Goal: Feedback & Contribution: Contribute content

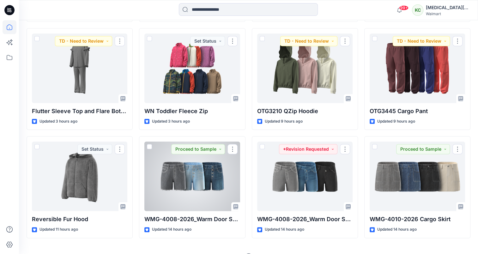
scroll to position [629, 0]
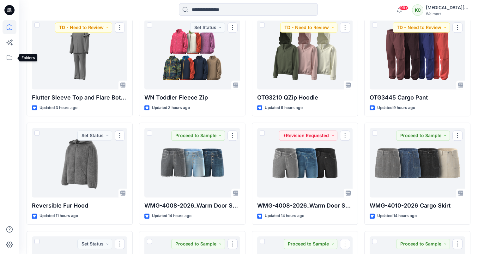
click at [9, 58] on icon at bounding box center [10, 58] width 14 height 14
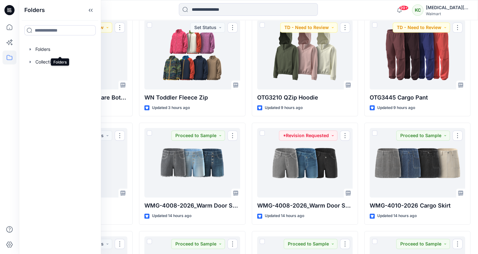
click at [59, 52] on div at bounding box center [60, 49] width 72 height 13
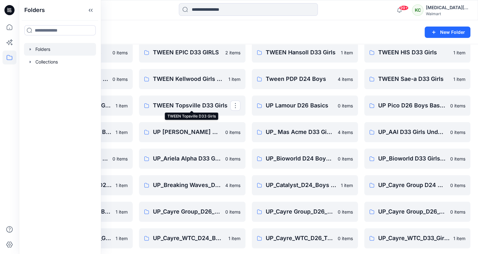
scroll to position [710, 0]
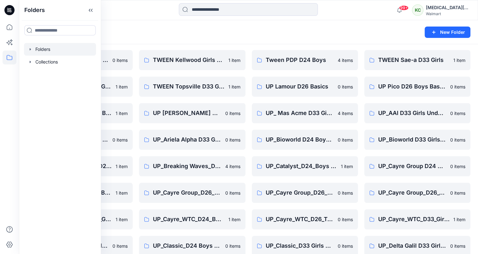
click at [208, 40] on div "Folders New Folder" at bounding box center [248, 32] width 459 height 24
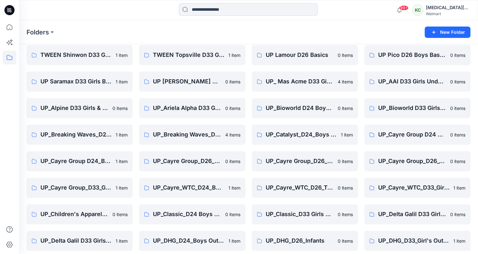
scroll to position [805, 0]
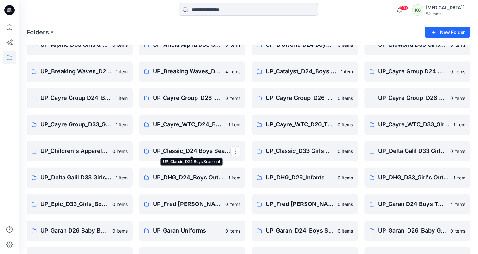
click at [207, 153] on p "UP_Classic_D24 Boys Seasonal" at bounding box center [191, 151] width 77 height 9
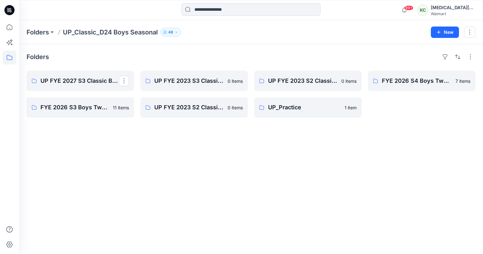
click at [89, 81] on p "UP FYE 2027 S3 Classic Boys Outerwear Ozark Trails" at bounding box center [79, 80] width 78 height 9
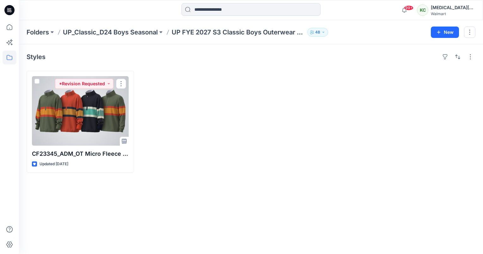
click at [86, 114] on div at bounding box center [80, 111] width 97 height 70
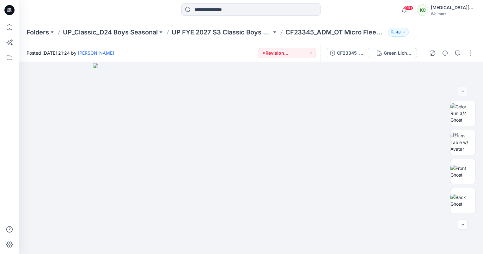
click at [348, 59] on div "CF23345_ADM_OT Micro Fleece Rugby Boys [DATE] Green Lichen / Gold Jade / Flamin…" at bounding box center [370, 53] width 101 height 18
click at [342, 46] on div "CF23345_ADM_OT Micro Fleece Rugby Boys [DATE] Green Lichen / Gold Jade / Flamin…" at bounding box center [370, 53] width 101 height 18
click at [342, 49] on button "CF23345_ADM_OT Micro Fleece Rugby Boys [DATE]" at bounding box center [348, 53] width 44 height 10
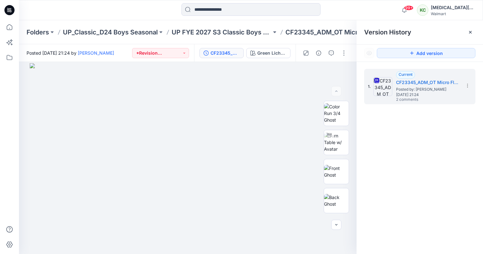
click at [403, 103] on div "1. Current CF23345_ADM_OT Micro Fleece Rugby Boys [DATE] Posted by: [PERSON_NAM…" at bounding box center [419, 86] width 111 height 35
click at [332, 57] on button "button" at bounding box center [331, 53] width 10 height 10
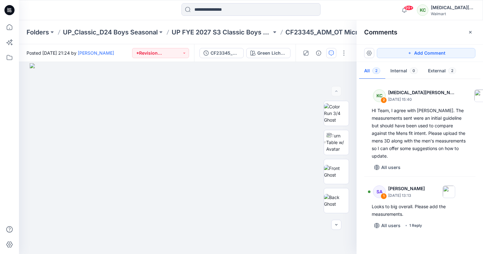
click at [468, 32] on icon "button" at bounding box center [470, 32] width 5 height 5
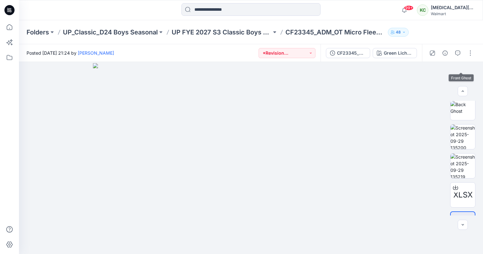
scroll to position [114, 0]
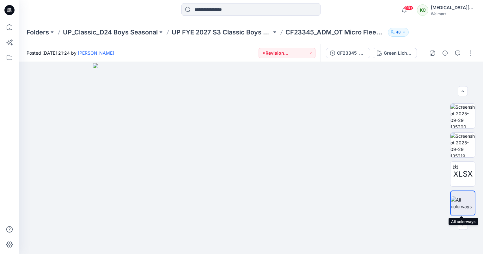
click at [461, 205] on img at bounding box center [463, 203] width 24 height 13
click at [454, 167] on icon at bounding box center [455, 166] width 5 height 5
click at [436, 116] on div at bounding box center [251, 158] width 464 height 192
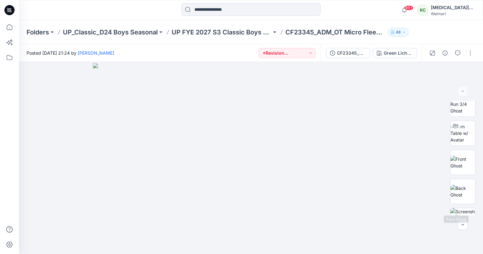
scroll to position [0, 0]
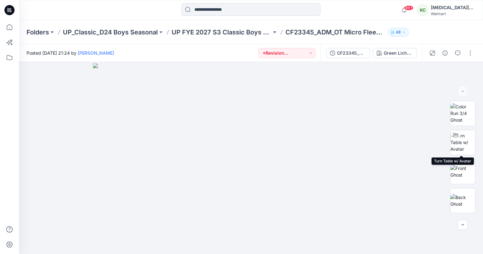
click at [461, 146] on img at bounding box center [462, 142] width 25 height 20
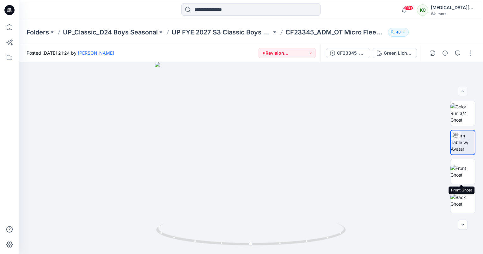
click at [462, 178] on img at bounding box center [462, 171] width 25 height 13
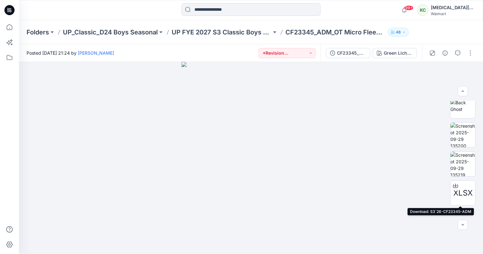
scroll to position [114, 0]
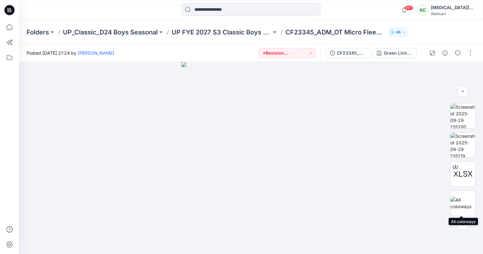
click at [456, 202] on img at bounding box center [462, 203] width 25 height 13
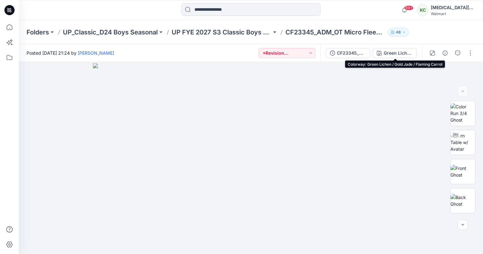
click at [381, 52] on icon "button" at bounding box center [379, 53] width 5 height 5
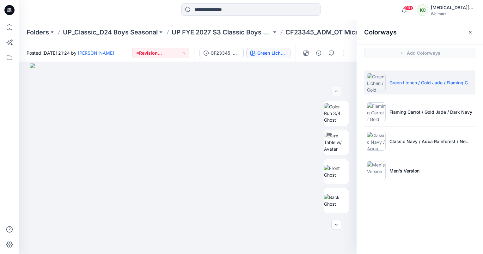
click at [411, 170] on p "Men's Version" at bounding box center [404, 170] width 30 height 7
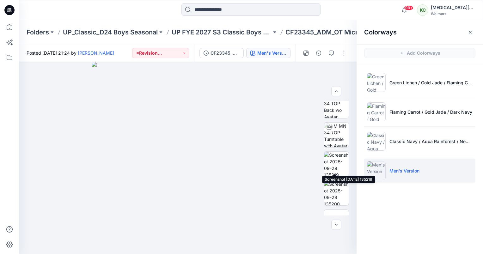
scroll to position [114, 0]
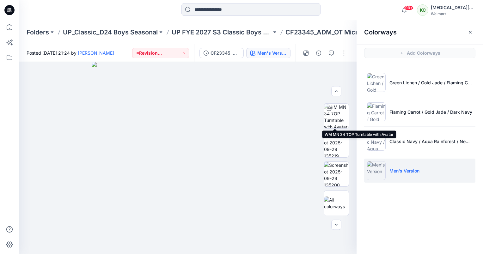
click at [332, 118] on img at bounding box center [336, 116] width 25 height 25
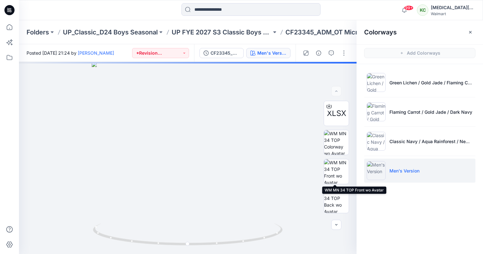
scroll to position [63, 0]
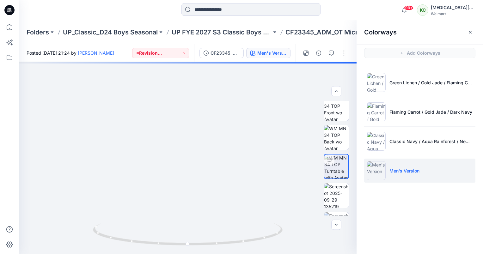
click at [224, 254] on html "99+ Notifications [PERSON_NAME] shared Top Only D26 size 3T dressing layer for …" at bounding box center [241, 127] width 483 height 254
click at [185, 205] on img at bounding box center [181, 158] width 386 height 192
drag, startPoint x: 181, startPoint y: 224, endPoint x: 190, endPoint y: 172, distance: 53.1
click at [190, 172] on div at bounding box center [187, 158] width 337 height 192
drag, startPoint x: 189, startPoint y: 171, endPoint x: 200, endPoint y: 134, distance: 38.9
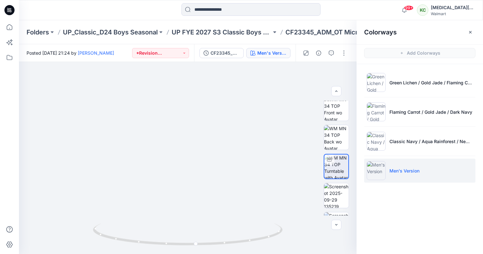
click at [200, 134] on img at bounding box center [192, 139] width 386 height 229
click at [257, 53] on button "Men's Version" at bounding box center [268, 53] width 44 height 10
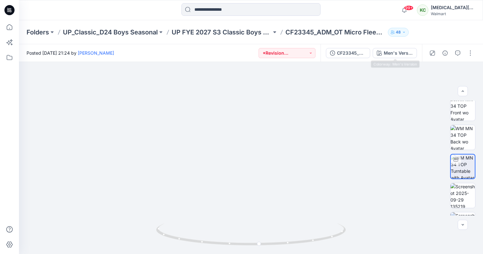
click at [386, 54] on div "Men's Version" at bounding box center [398, 53] width 29 height 7
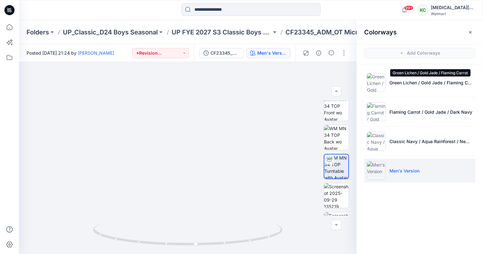
click at [406, 83] on p "Green Lichen / Gold Jade / Flaming Carrot" at bounding box center [430, 82] width 83 height 7
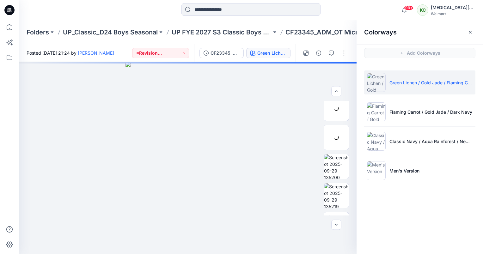
scroll to position [5, 0]
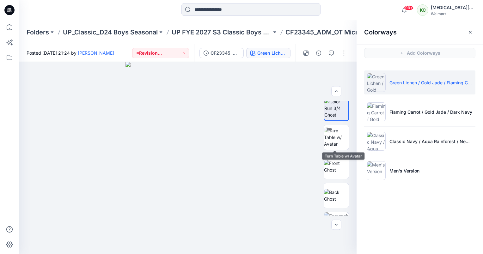
click at [342, 144] on img at bounding box center [336, 137] width 25 height 20
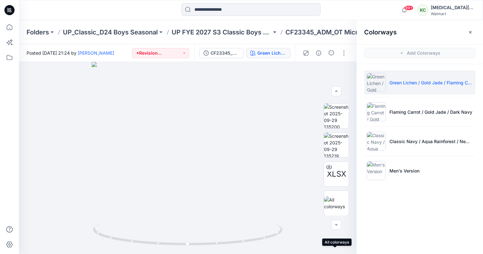
scroll to position [0, 0]
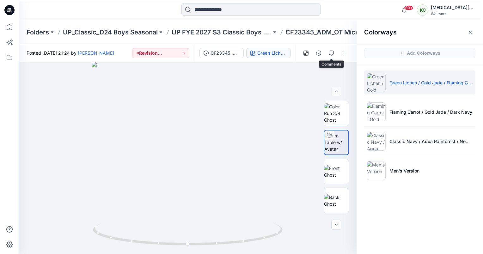
click at [336, 54] on button "button" at bounding box center [331, 53] width 10 height 10
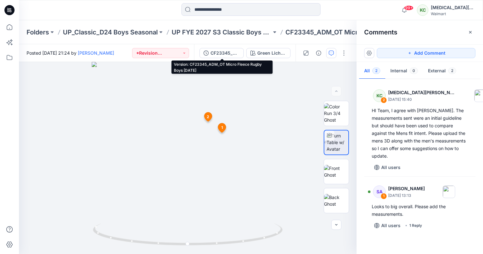
click at [217, 53] on div "CF23345_ADM_OT Micro Fleece Rugby Boys [DATE]" at bounding box center [224, 53] width 29 height 7
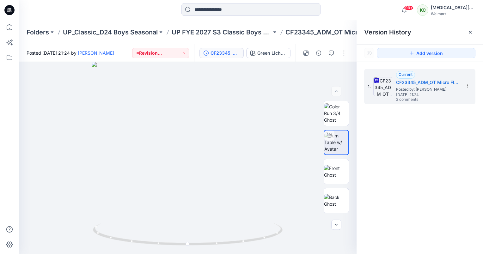
click at [469, 83] on section at bounding box center [467, 85] width 10 height 10
click at [418, 98] on span "Download Source BW File" at bounding box center [435, 98] width 53 height 8
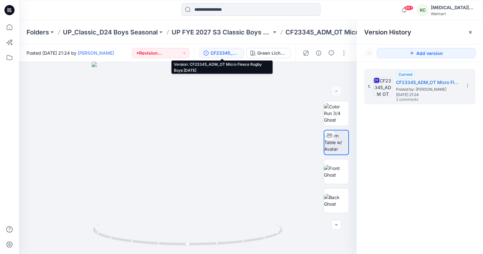
click at [230, 55] on div "CF23345_ADM_OT Micro Fleece Rugby Boys [DATE]" at bounding box center [224, 53] width 29 height 7
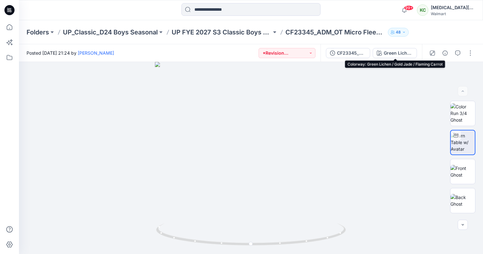
click at [389, 55] on div "Green Lichen / Gold Jade / Flaming Carrot" at bounding box center [398, 53] width 29 height 7
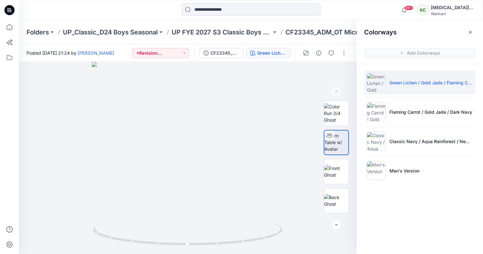
click at [388, 170] on li "Men's Version" at bounding box center [419, 171] width 111 height 24
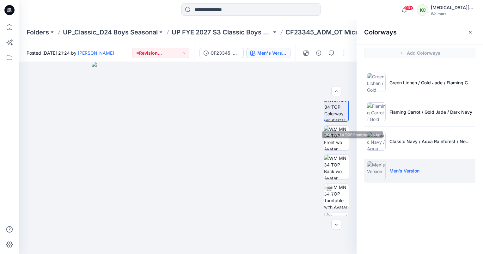
scroll to position [63, 0]
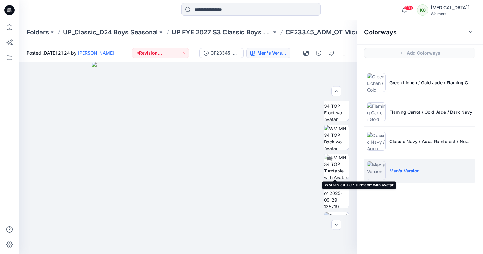
click at [337, 172] on img at bounding box center [336, 166] width 25 height 25
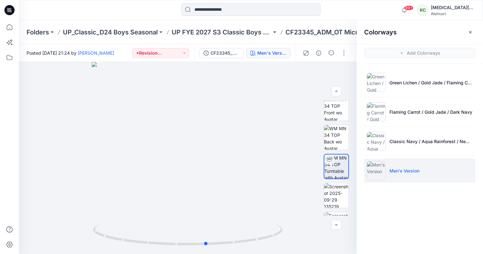
drag, startPoint x: 194, startPoint y: 245, endPoint x: 213, endPoint y: 254, distance: 21.3
click at [213, 254] on html "99+ Notifications [PERSON_NAME] shared Top Only D26 size 3T dressing layer for …" at bounding box center [241, 127] width 483 height 254
click at [472, 35] on button "button" at bounding box center [470, 32] width 10 height 10
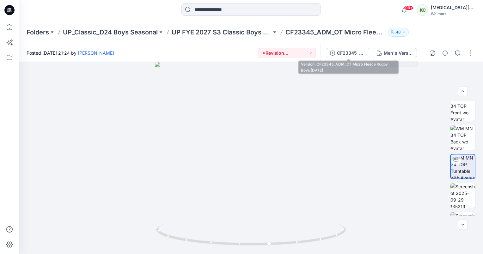
click at [363, 54] on div "CF23345_ADM_OT Micro Fleece Rugby Boys [DATE]" at bounding box center [351, 53] width 29 height 7
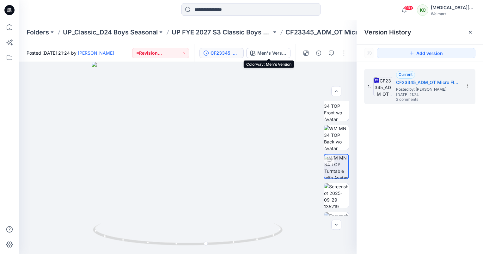
click at [269, 53] on div "Men's Version" at bounding box center [271, 53] width 29 height 7
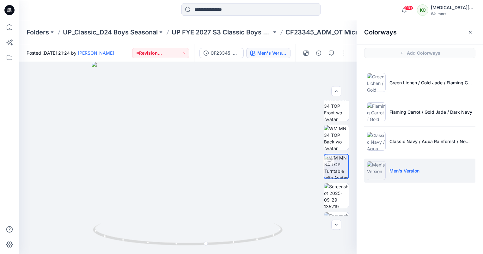
click at [416, 90] on li "Green Lichen / Gold Jade / Flaming Carrot" at bounding box center [419, 82] width 111 height 24
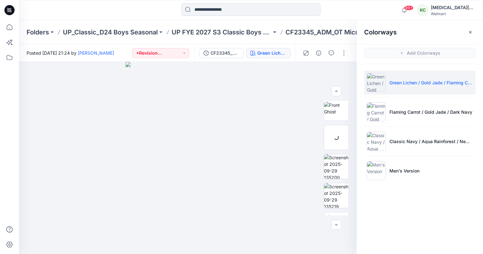
scroll to position [5, 0]
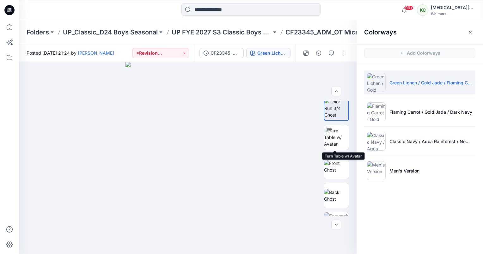
click at [329, 140] on img at bounding box center [336, 137] width 25 height 20
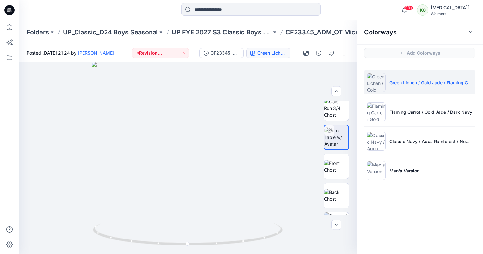
click at [471, 35] on button "button" at bounding box center [470, 32] width 10 height 10
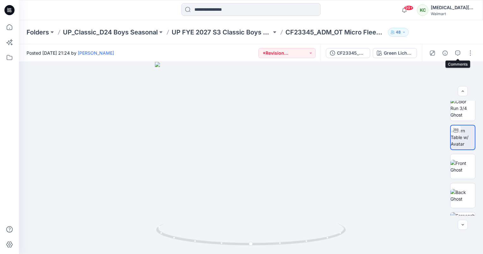
click at [455, 57] on button "button" at bounding box center [458, 53] width 10 height 10
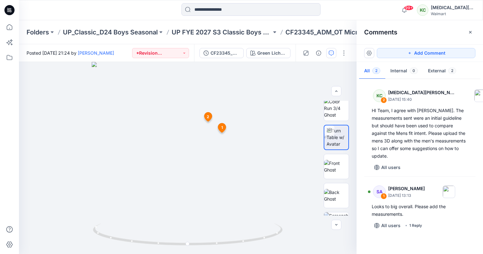
click at [433, 55] on button "Add Comment" at bounding box center [426, 53] width 99 height 10
click at [116, 103] on div "3 1 SA [PERSON_NAME] [DATE] 13:13 Looks to big overall. Please add the measurem…" at bounding box center [187, 158] width 337 height 192
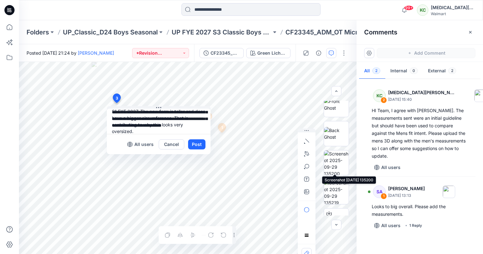
scroll to position [68, 0]
type textarea "**********"
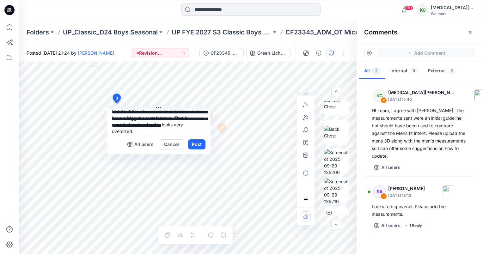
click at [307, 92] on icon "button" at bounding box center [305, 94] width 5 height 4
click at [303, 152] on button "button" at bounding box center [306, 155] width 10 height 10
type input"] "**********"
click at [169, 131] on textarea "**********" at bounding box center [159, 121] width 104 height 25
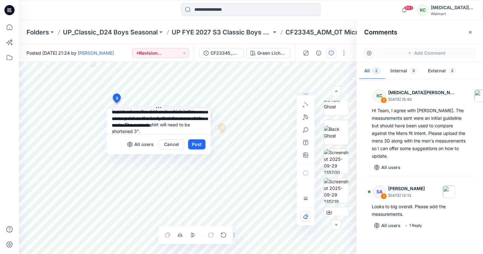
type textarea "**********"
click at [197, 144] on button "Post" at bounding box center [196, 144] width 17 height 10
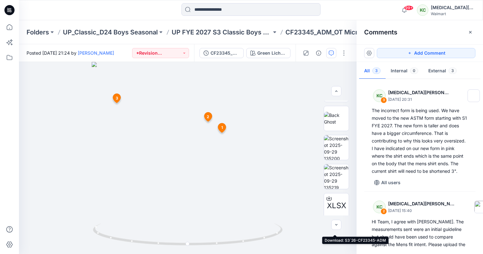
scroll to position [19, 0]
